Goal: Check status: Check status

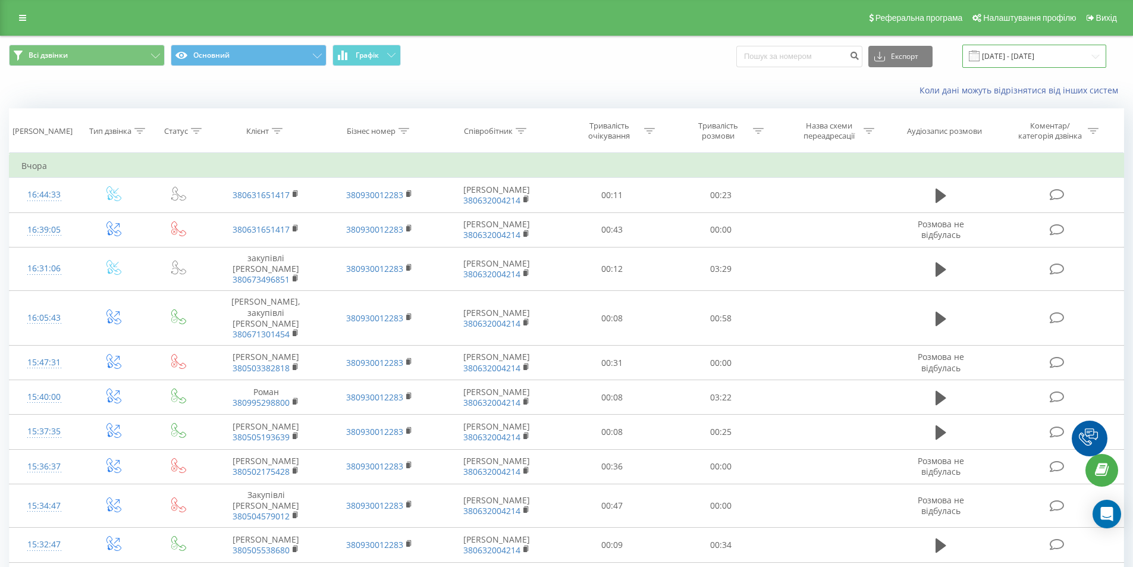
click at [1019, 55] on input "[DATE] - [DATE]" at bounding box center [1034, 56] width 144 height 23
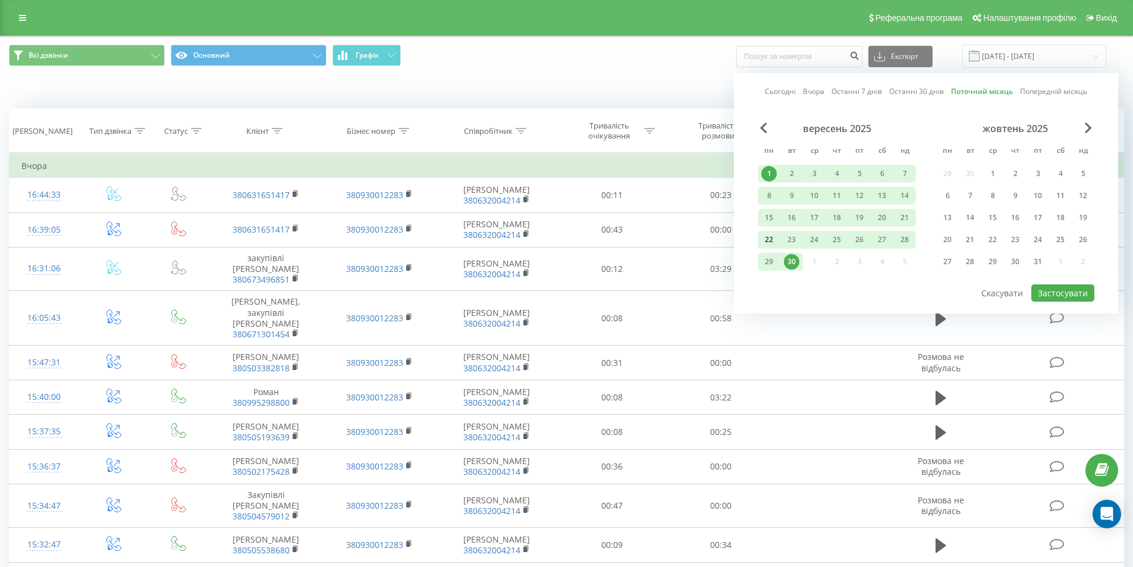
click at [772, 242] on div "22" at bounding box center [768, 239] width 15 height 15
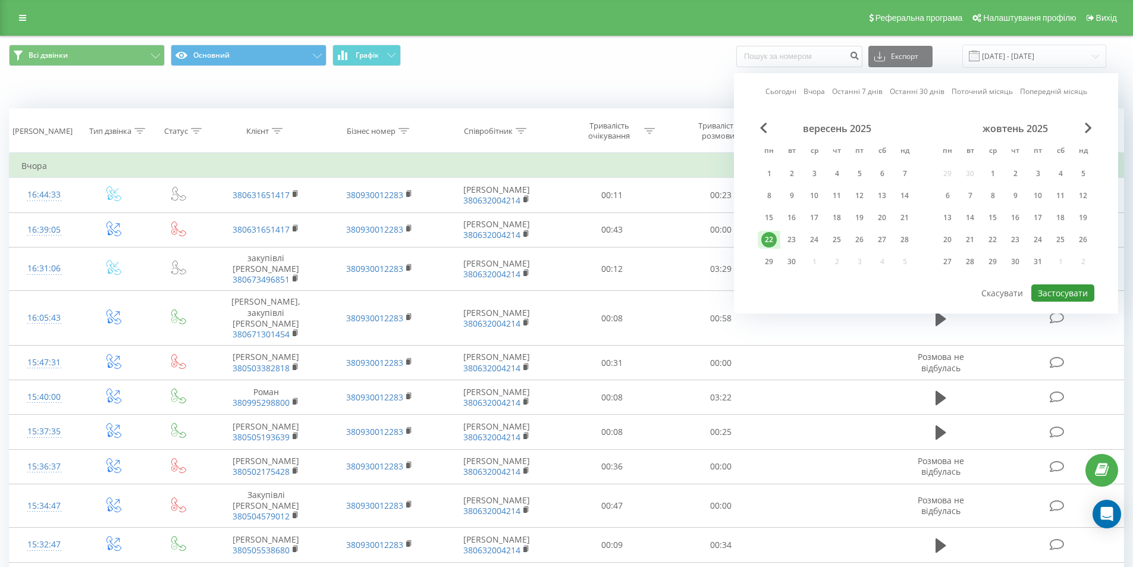
click at [1069, 291] on button "Застосувати" at bounding box center [1062, 292] width 63 height 17
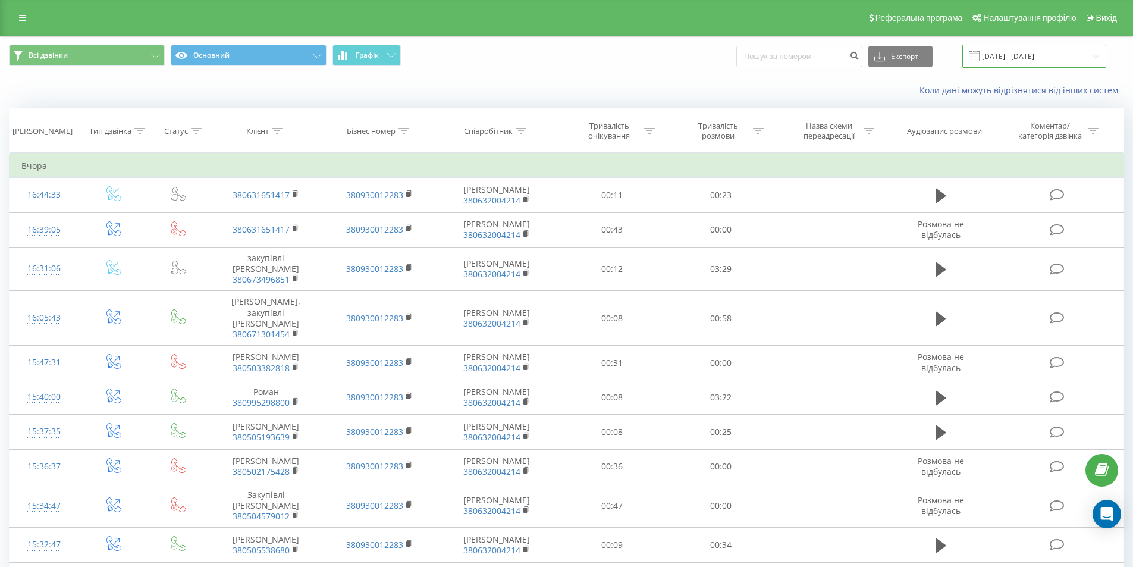
click at [1056, 52] on input "[DATE] - [DATE]" at bounding box center [1034, 56] width 144 height 23
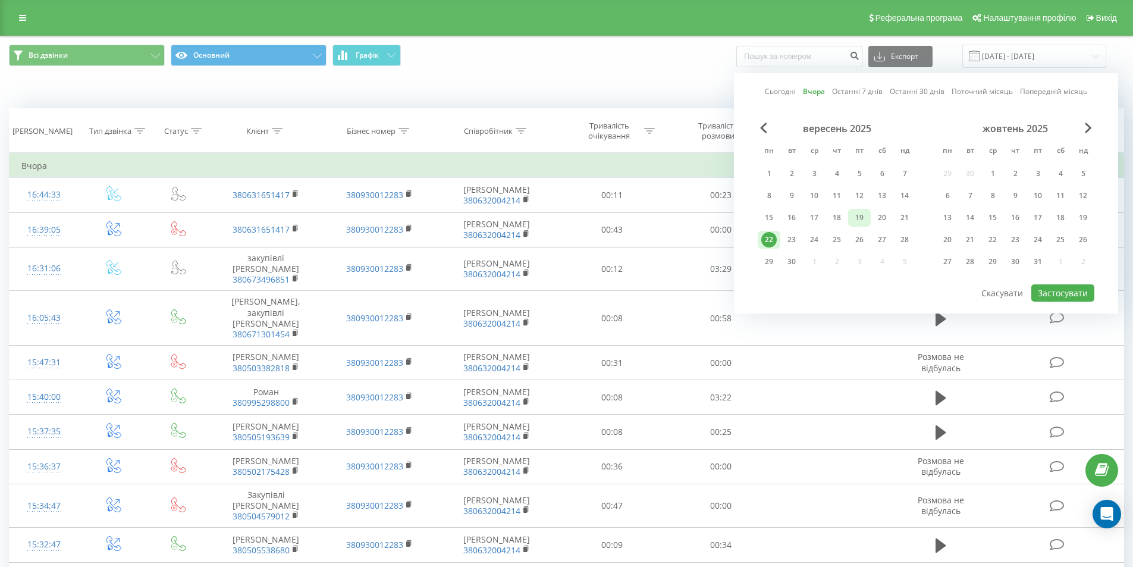
click at [852, 218] on div "19" at bounding box center [859, 217] width 15 height 15
click at [1038, 291] on button "Застосувати" at bounding box center [1062, 292] width 63 height 17
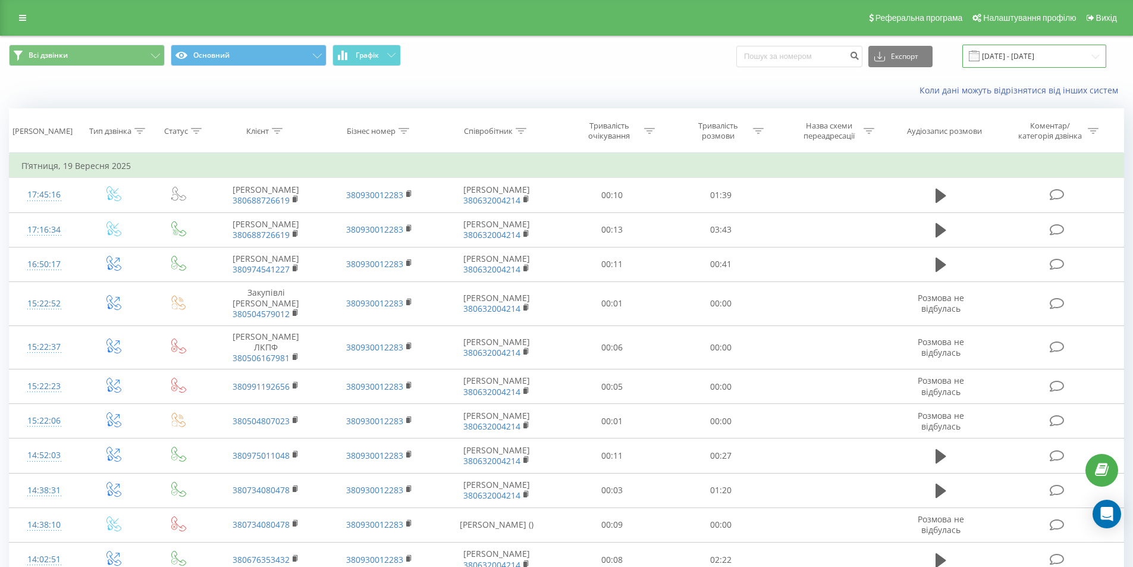
click at [1083, 46] on input "[DATE] - [DATE]" at bounding box center [1034, 56] width 144 height 23
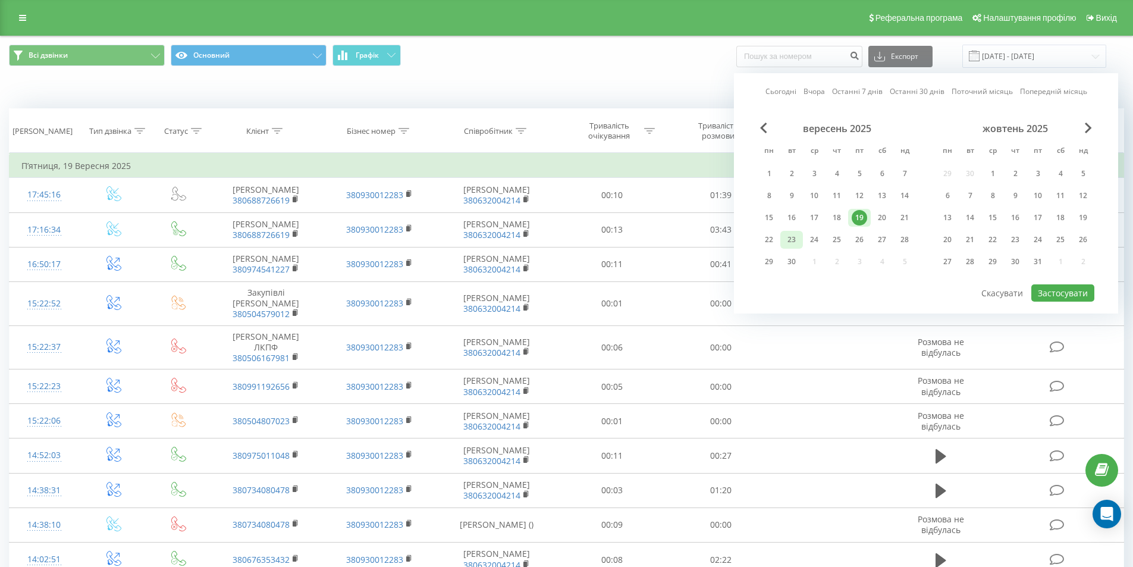
click at [792, 246] on div "23" at bounding box center [791, 239] width 15 height 15
click at [1042, 288] on button "Застосувати" at bounding box center [1062, 292] width 63 height 17
type input "[DATE] - [DATE]"
